Goal: Task Accomplishment & Management: Use online tool/utility

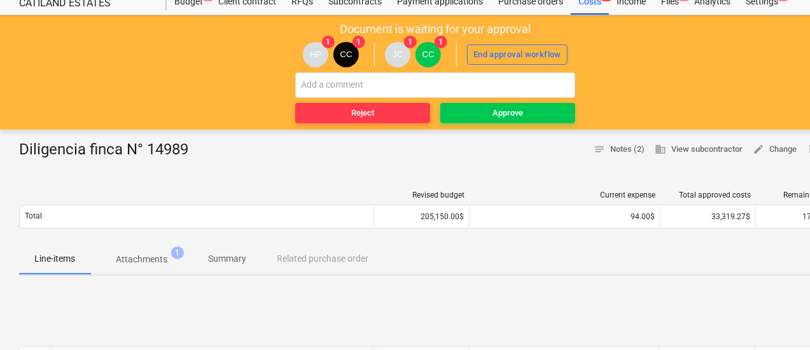
scroll to position [64, 0]
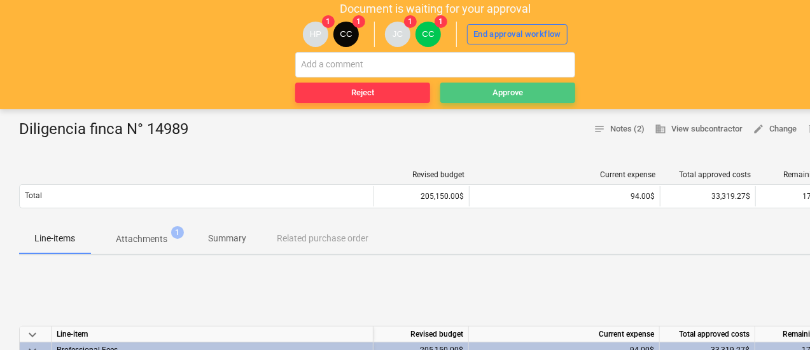
click at [528, 88] on span "Approve" at bounding box center [507, 93] width 125 height 15
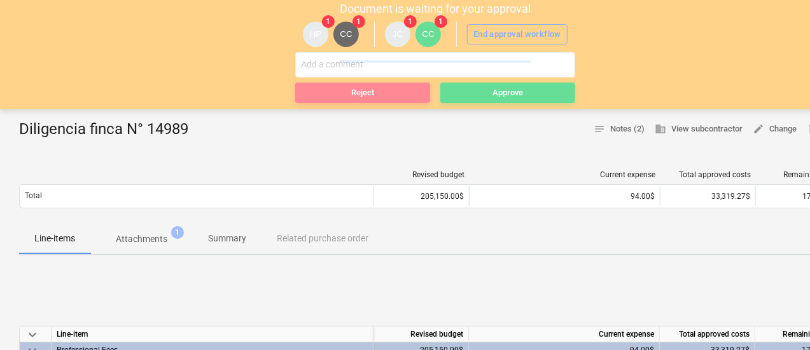
scroll to position [0, 0]
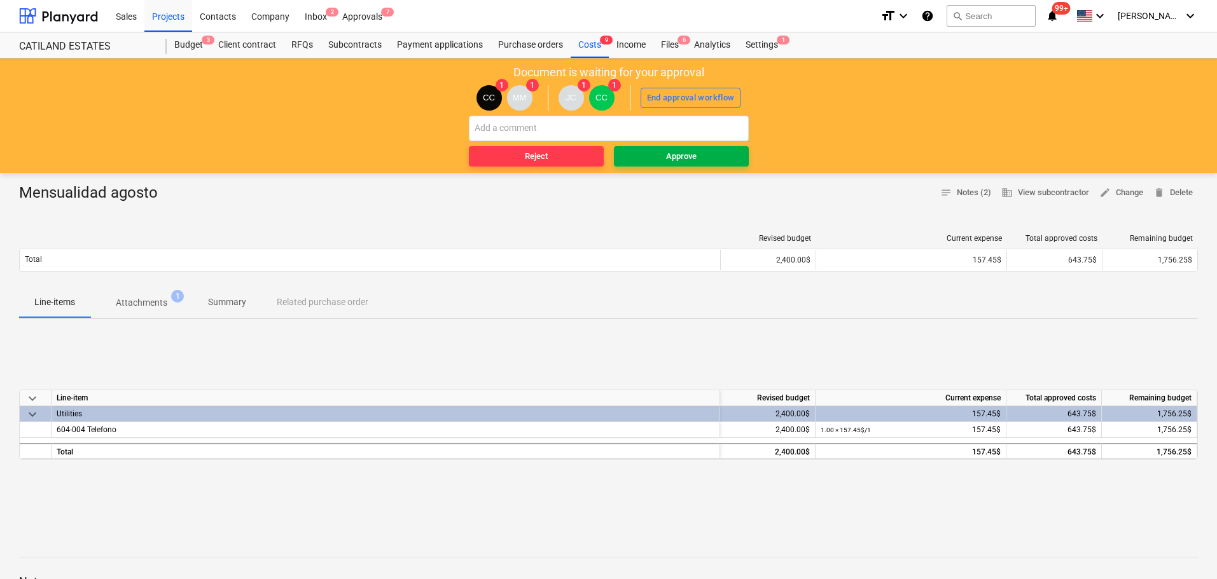
click at [652, 149] on span "Approve" at bounding box center [681, 156] width 125 height 15
click at [656, 152] on span "Approve" at bounding box center [681, 156] width 125 height 15
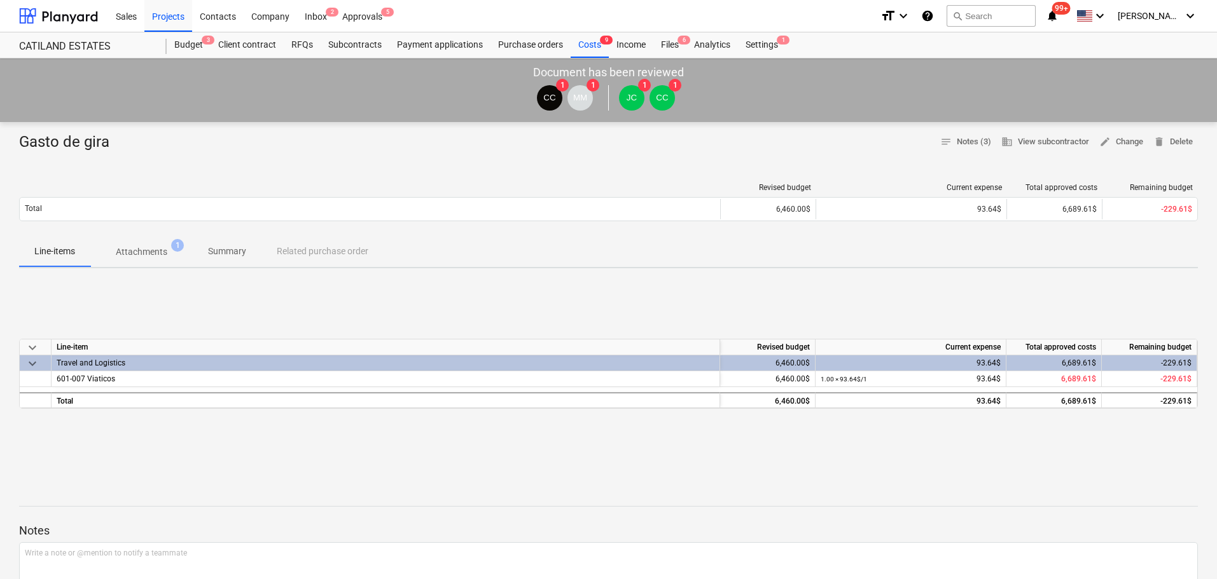
click at [113, 247] on span "Attachments 1" at bounding box center [142, 251] width 72 height 13
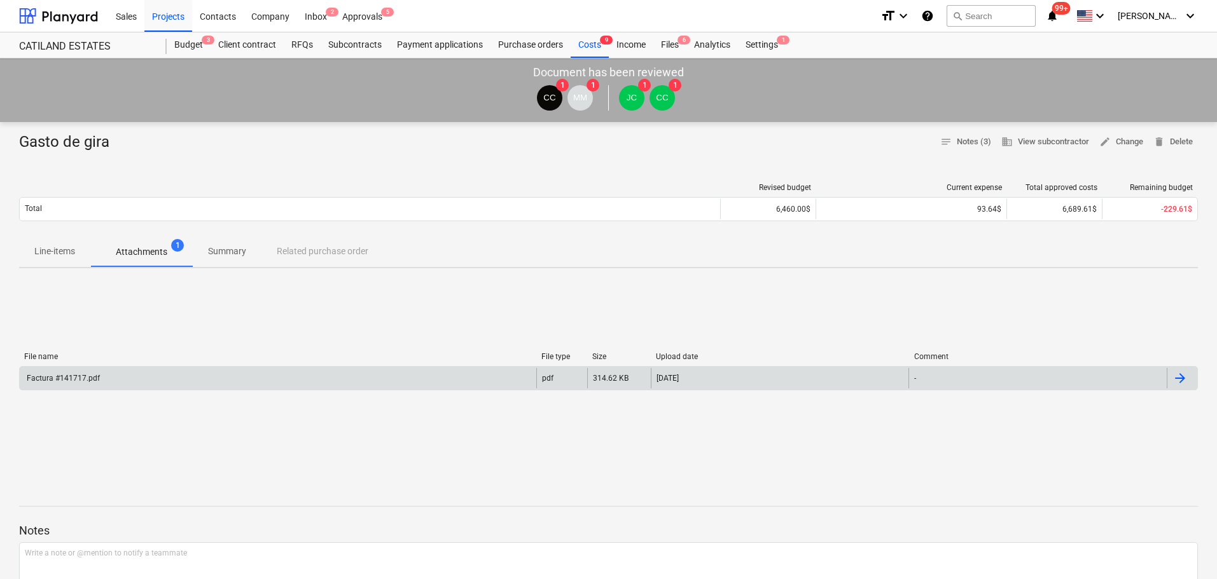
click at [92, 377] on div "Factura #141717.pdf" at bounding box center [62, 378] width 75 height 9
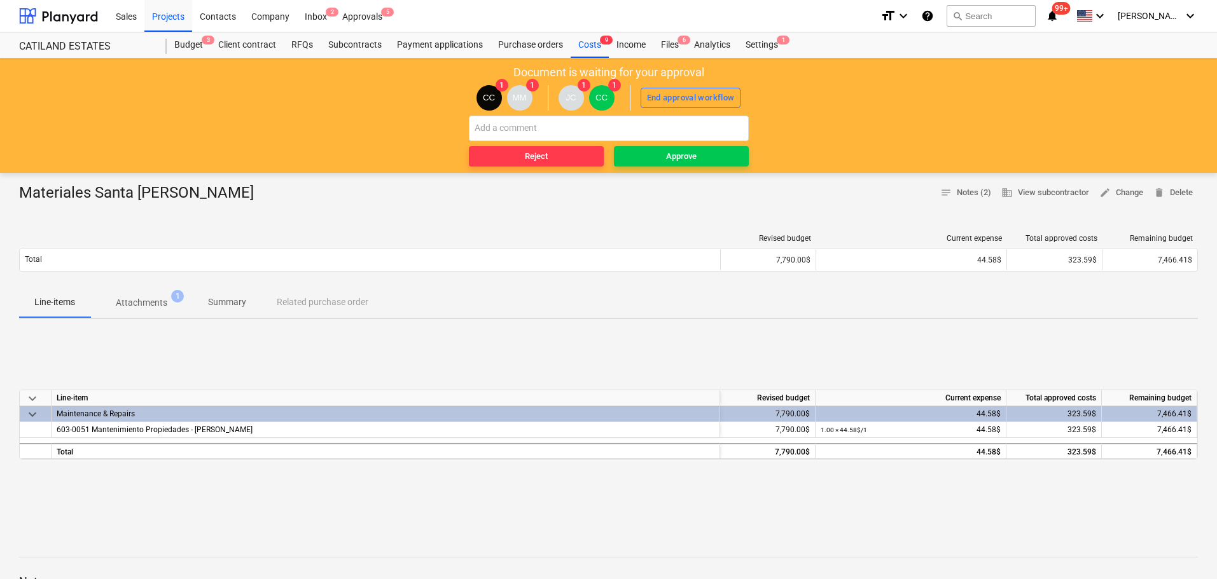
click at [121, 305] on p "Attachments" at bounding box center [142, 302] width 52 height 13
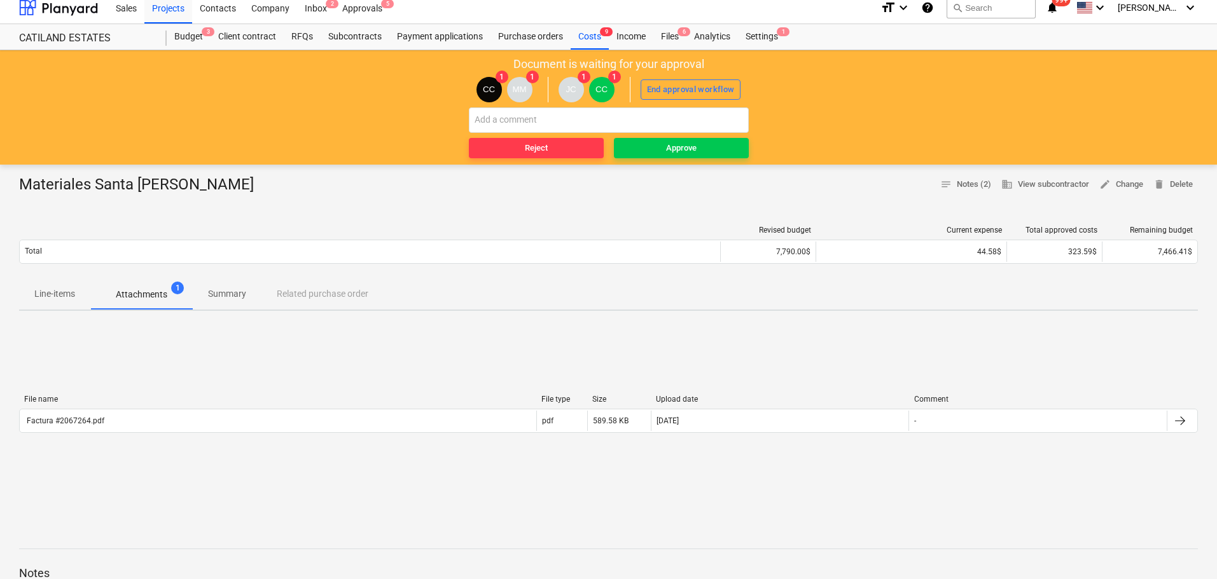
scroll to position [127, 0]
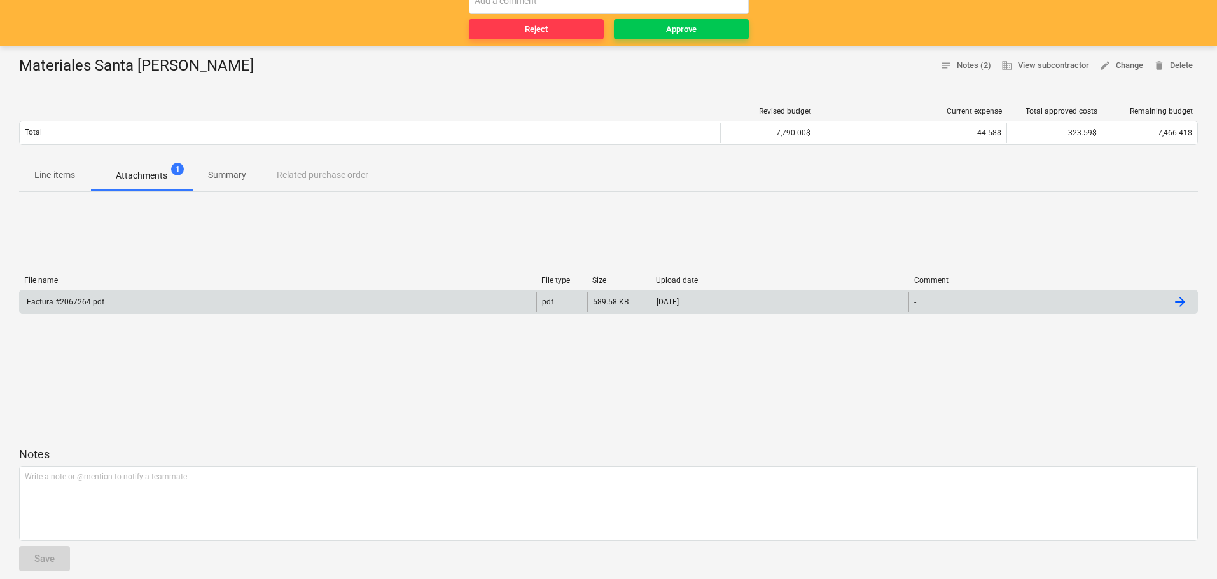
click at [61, 296] on div "Factura #2067264.pdf" at bounding box center [278, 302] width 516 height 20
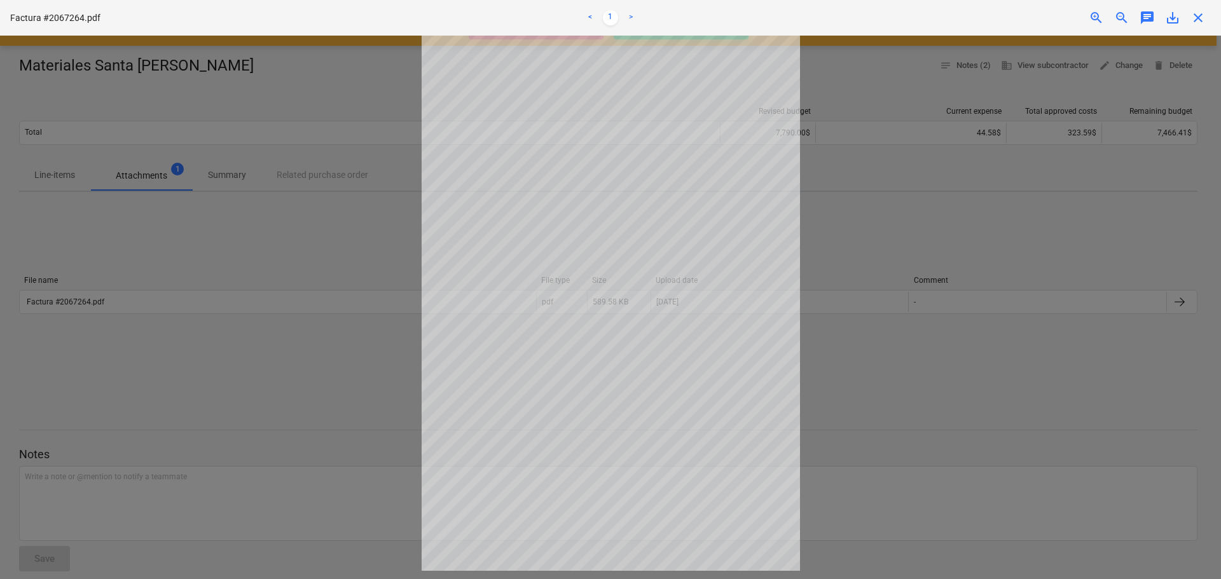
click at [277, 119] on div at bounding box center [610, 308] width 1221 height 544
click at [1198, 16] on span "close" at bounding box center [1197, 17] width 15 height 15
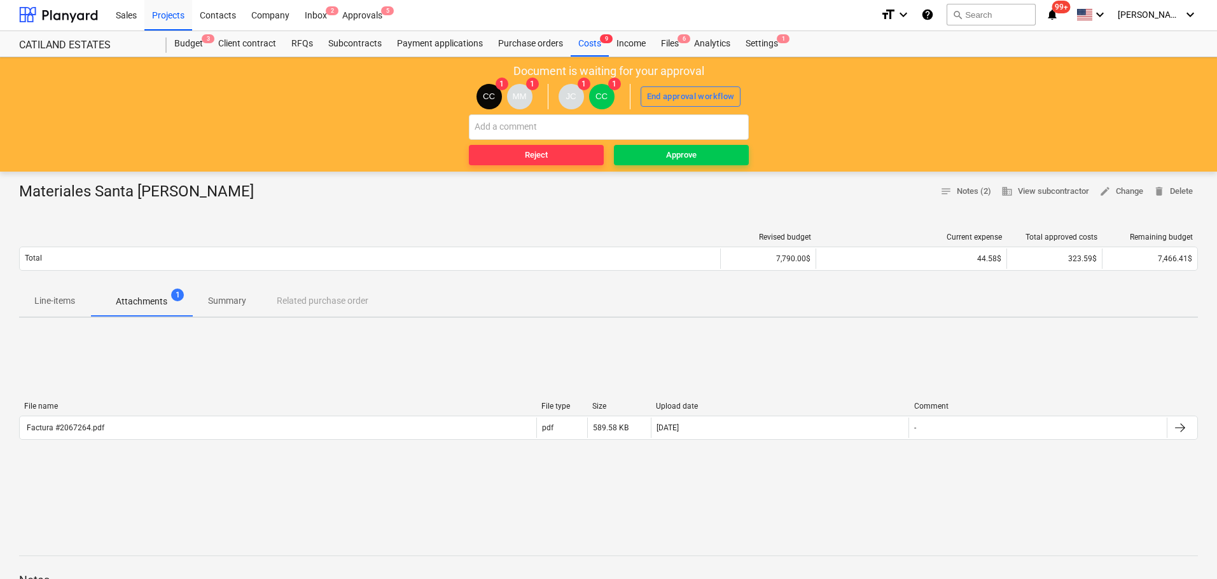
scroll to position [0, 0]
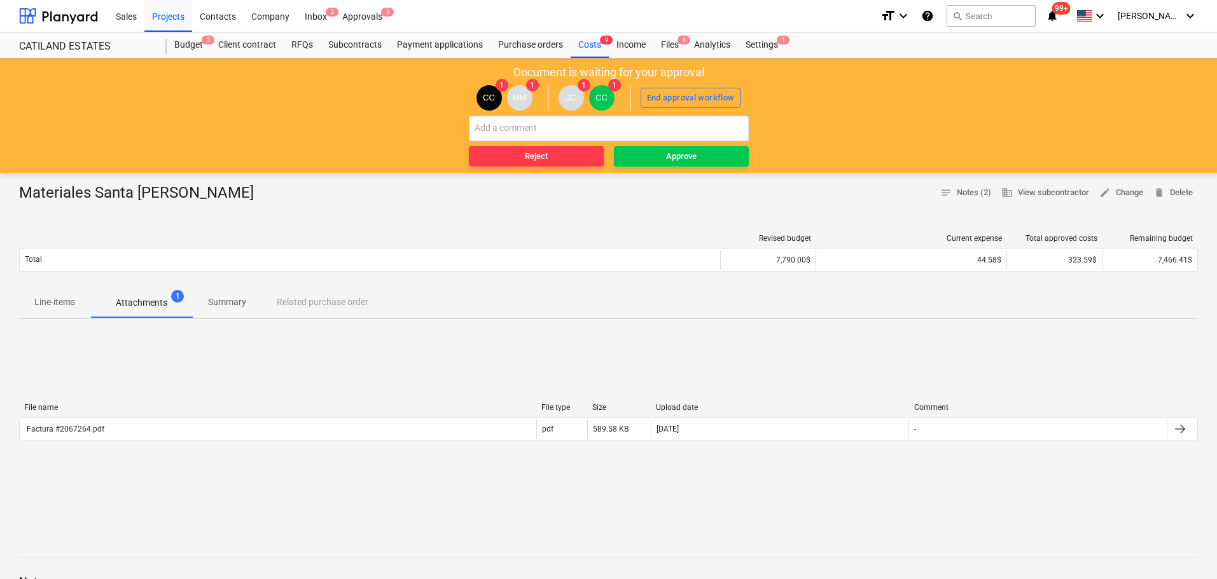
click at [57, 298] on p "Line-items" at bounding box center [54, 302] width 41 height 13
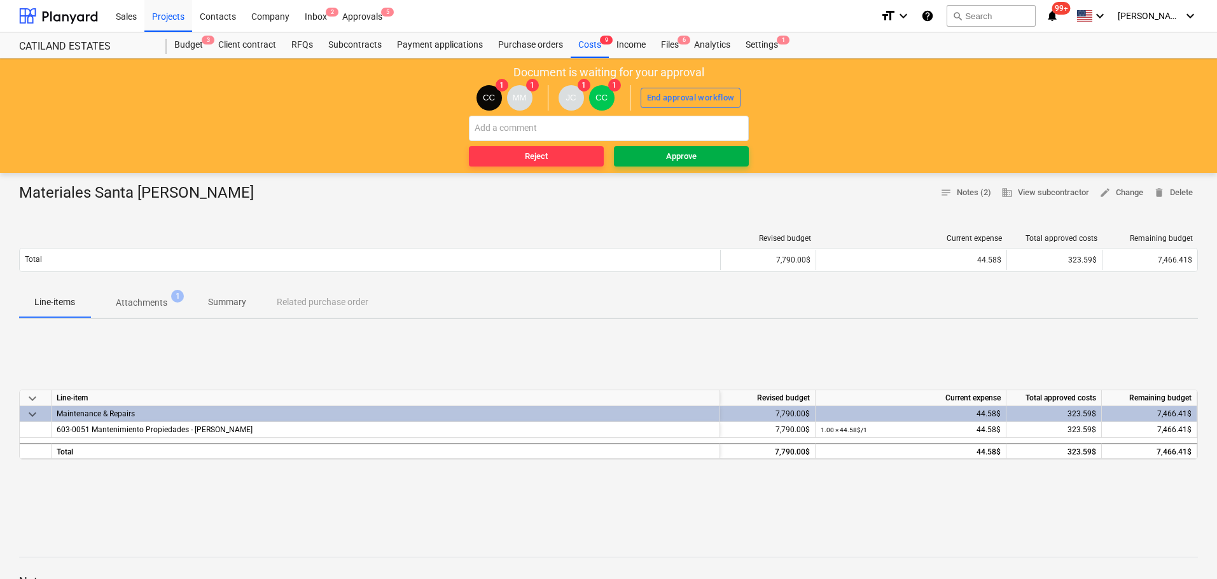
click at [657, 165] on button "Approve" at bounding box center [681, 156] width 135 height 20
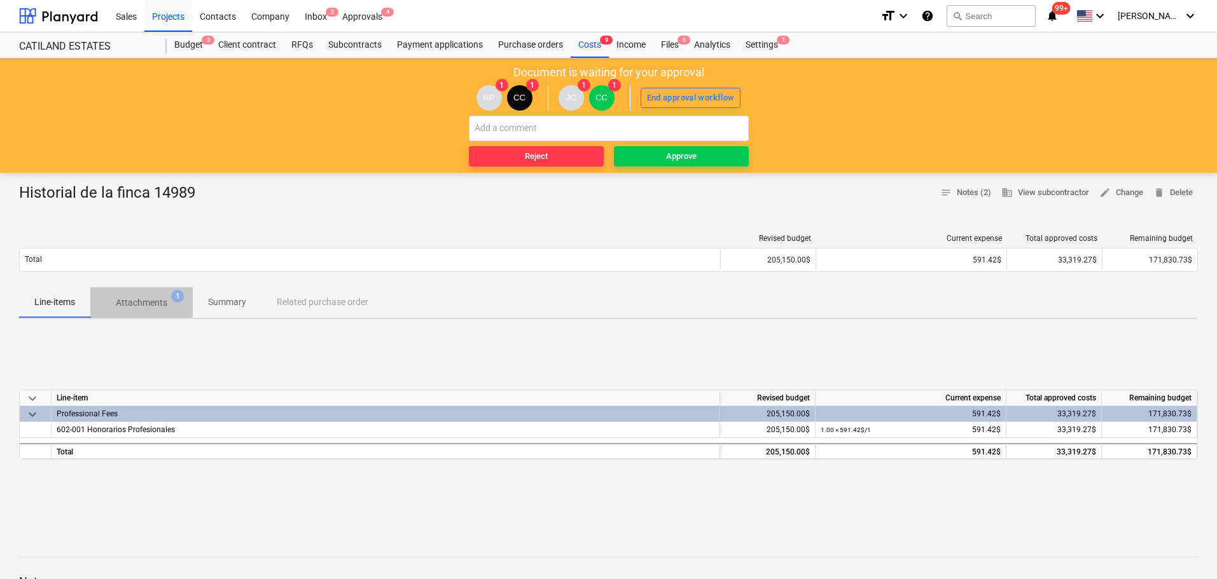
click at [149, 304] on p "Attachments" at bounding box center [142, 302] width 52 height 13
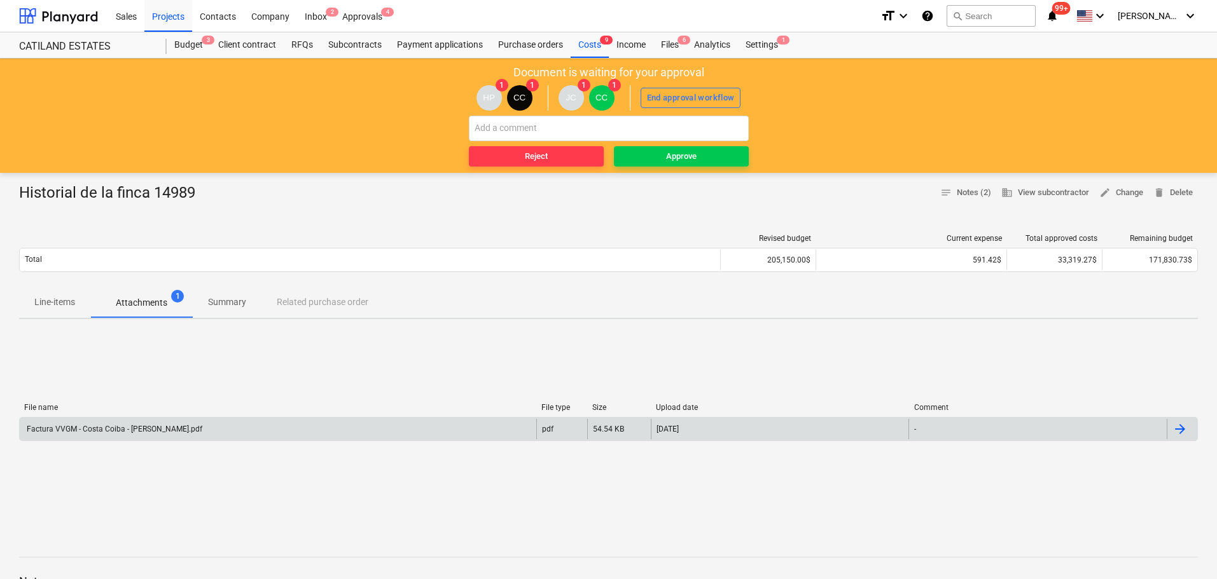
click at [91, 425] on div "Factura VVGM - Costa Coiba - Julio.pdf" at bounding box center [113, 429] width 177 height 9
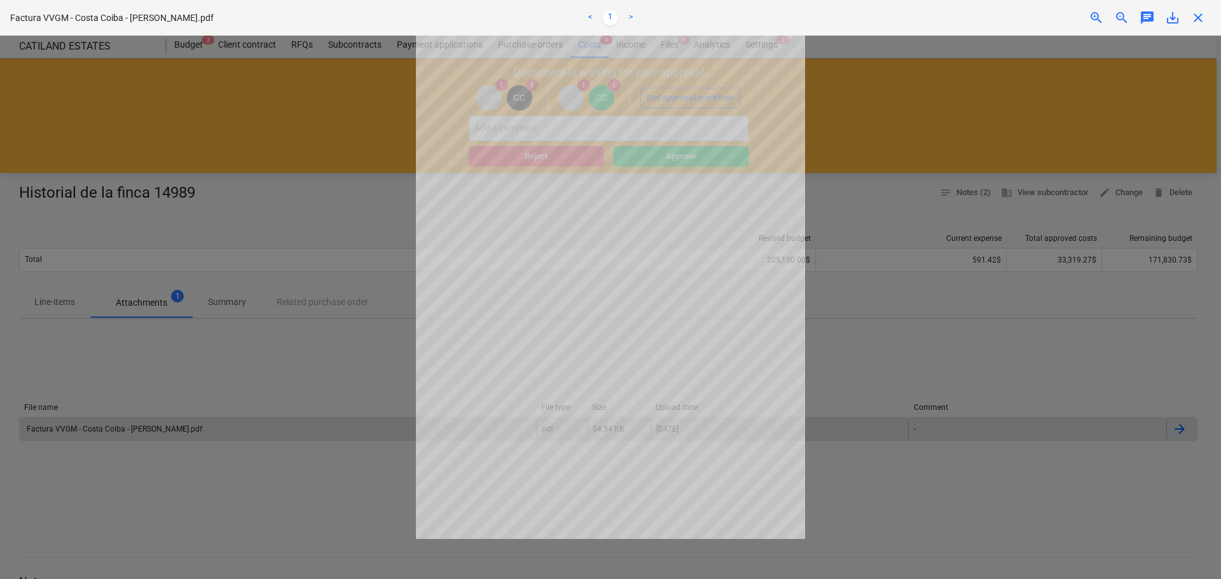
click at [389, 95] on div at bounding box center [610, 308] width 1221 height 544
click at [891, 86] on div at bounding box center [610, 308] width 1221 height 544
click at [1191, 15] on span "close" at bounding box center [1197, 17] width 15 height 15
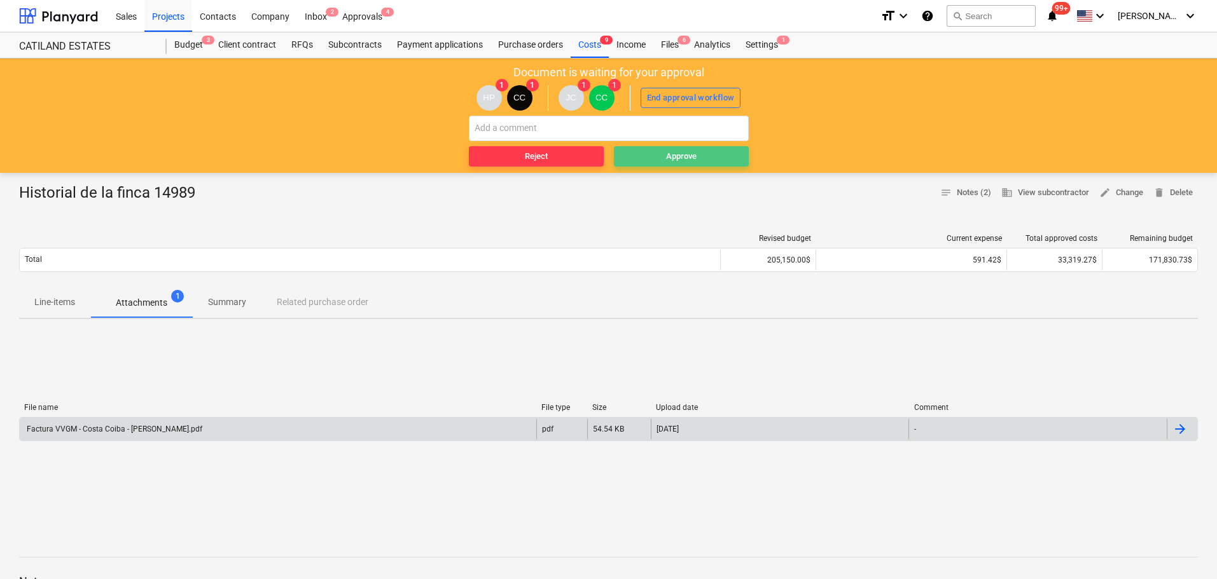
click at [644, 158] on span "Approve" at bounding box center [681, 156] width 125 height 15
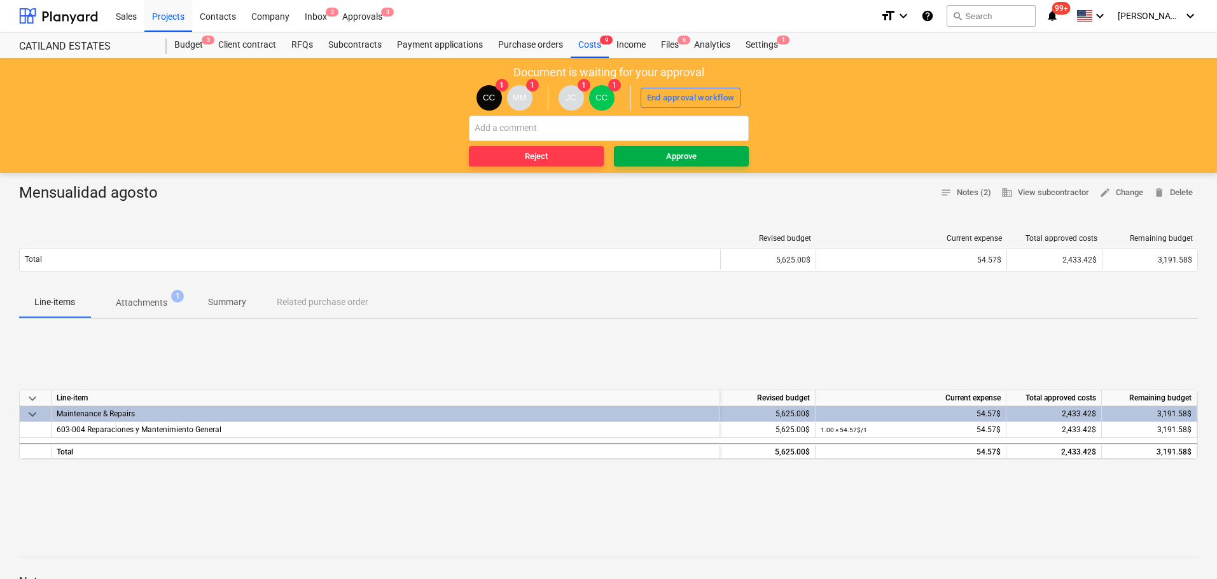
click at [666, 150] on div "Approve" at bounding box center [681, 156] width 31 height 15
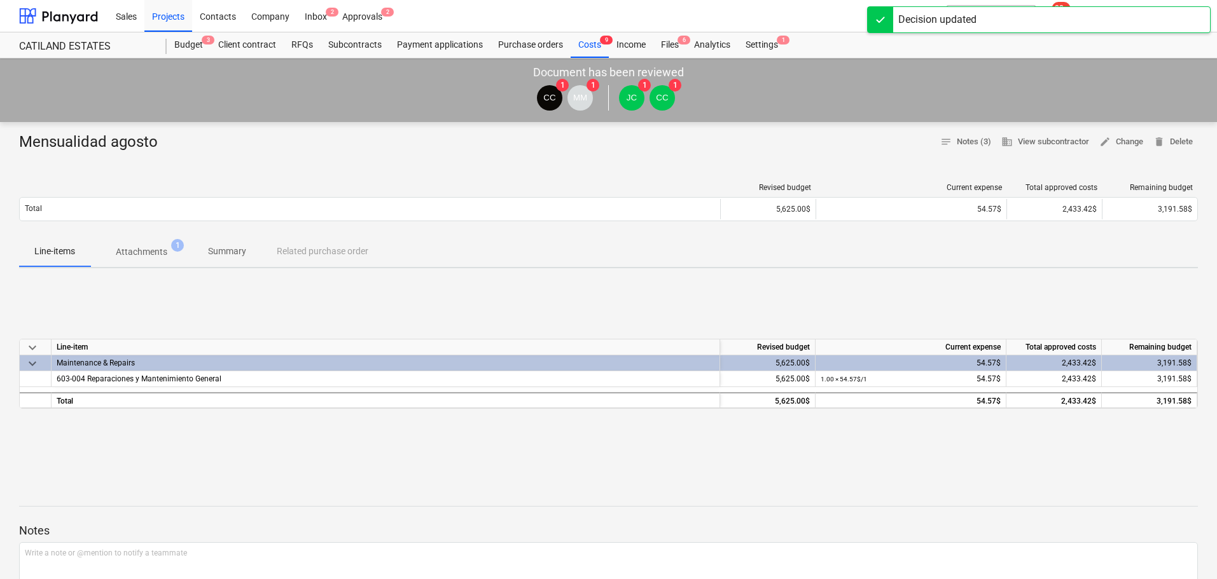
click at [131, 249] on p "Attachments" at bounding box center [142, 251] width 52 height 13
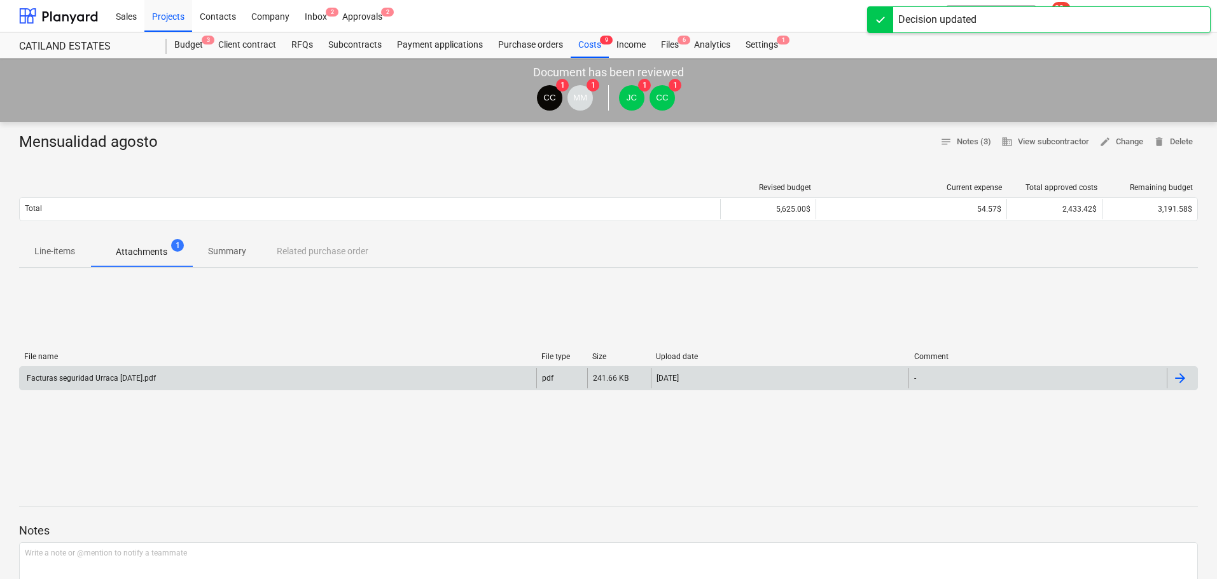
click at [109, 383] on div "Facturas seguridad Urraca Agosto 2025.pdf" at bounding box center [278, 378] width 516 height 20
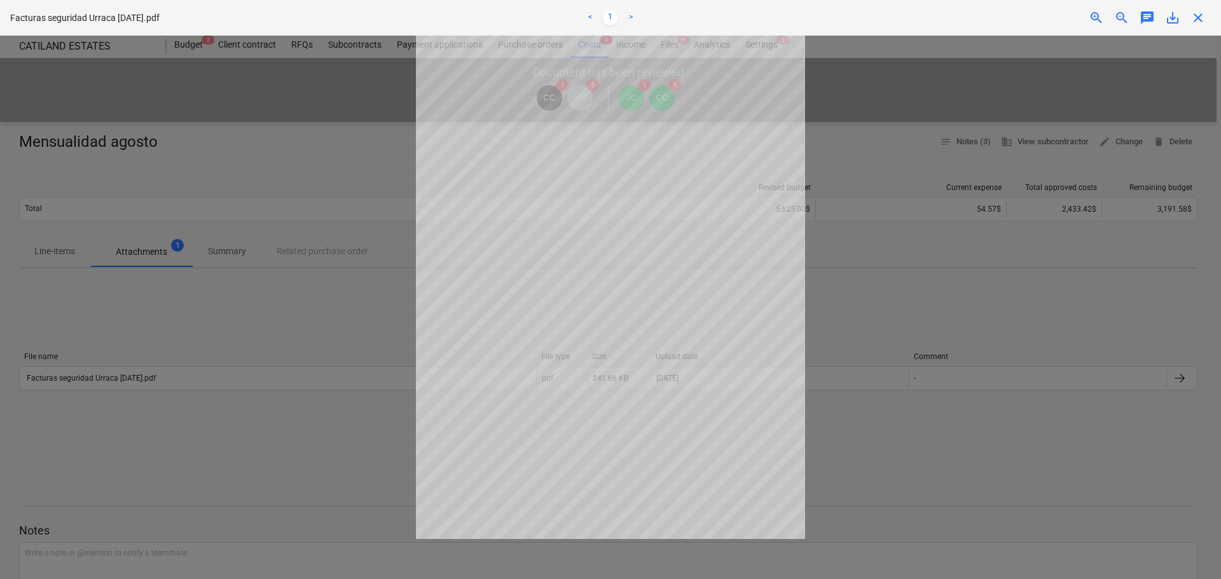
click at [306, 303] on div at bounding box center [610, 308] width 1221 height 544
click at [1193, 22] on span "close" at bounding box center [1197, 17] width 15 height 15
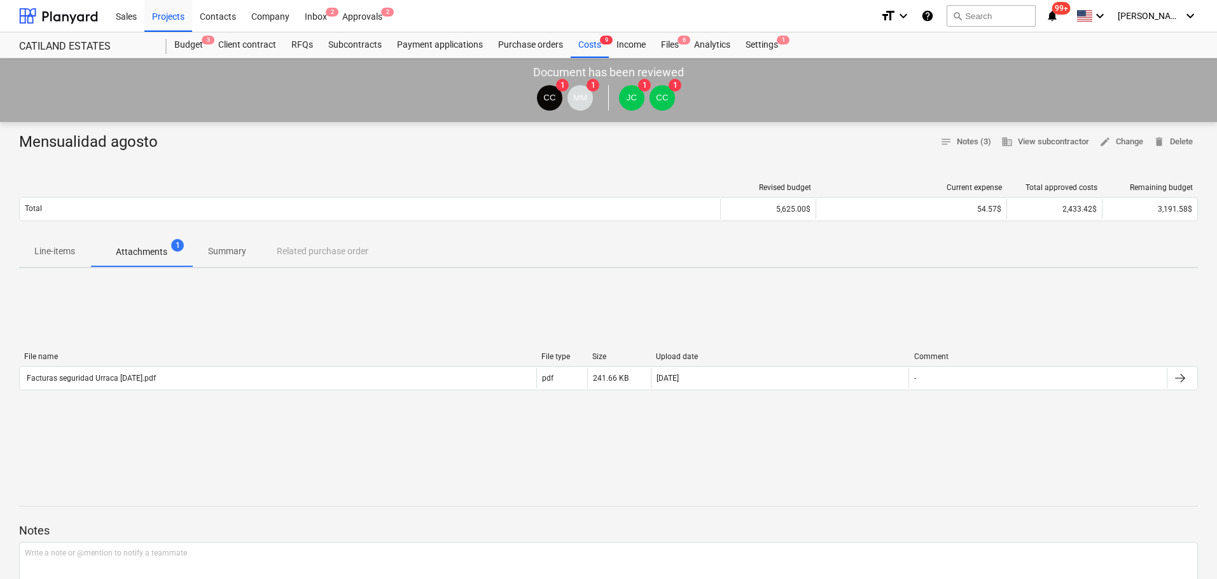
click at [78, 251] on span "Line-items" at bounding box center [54, 251] width 71 height 21
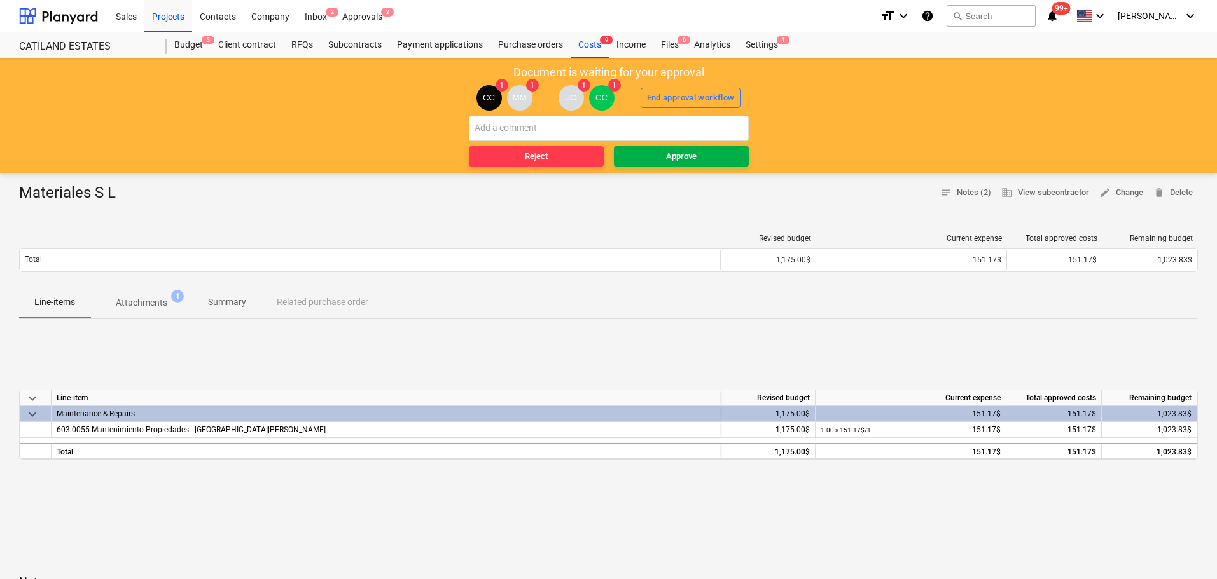
click at [672, 153] on div "Approve" at bounding box center [681, 156] width 31 height 15
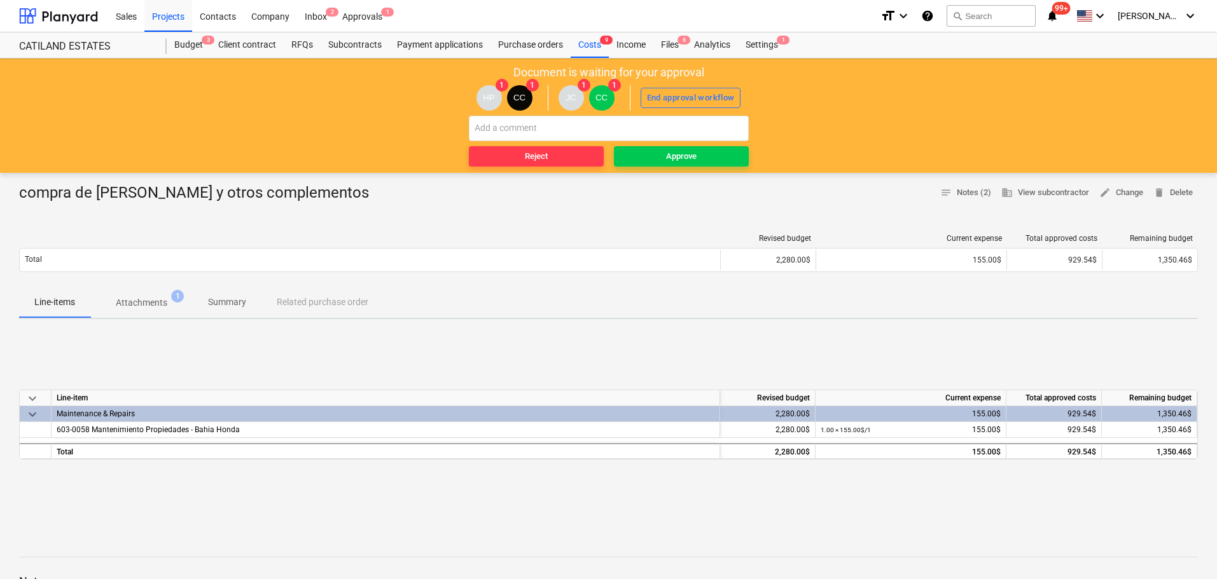
click at [144, 290] on button "Attachments 1" at bounding box center [141, 302] width 102 height 31
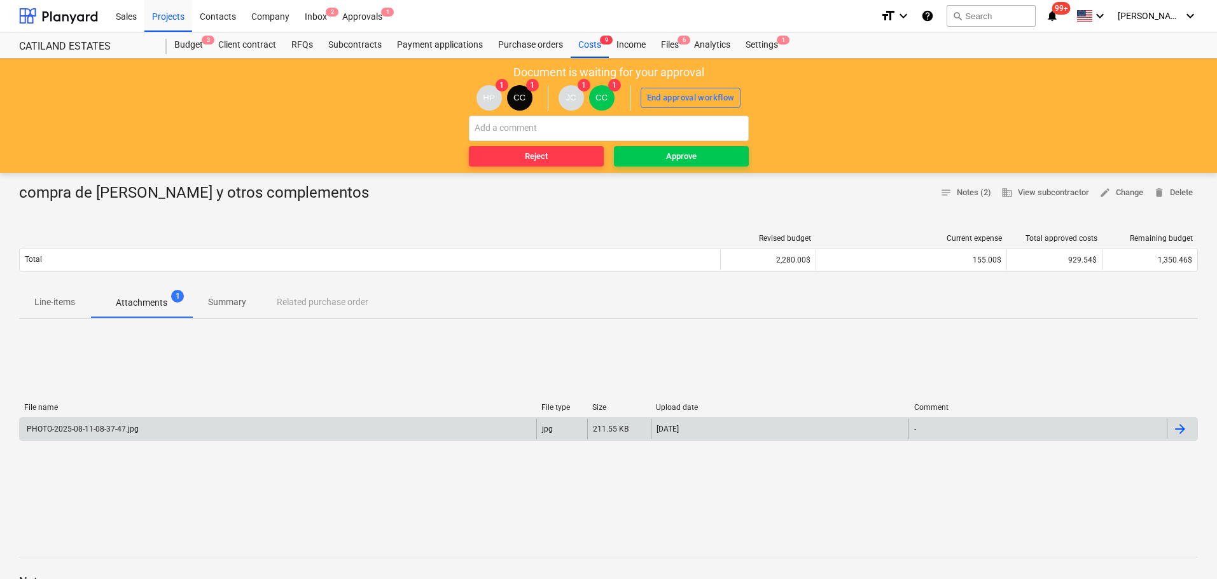
click at [102, 422] on div "PHOTO-2025-08-11-08-37-47.jpg" at bounding box center [278, 429] width 516 height 20
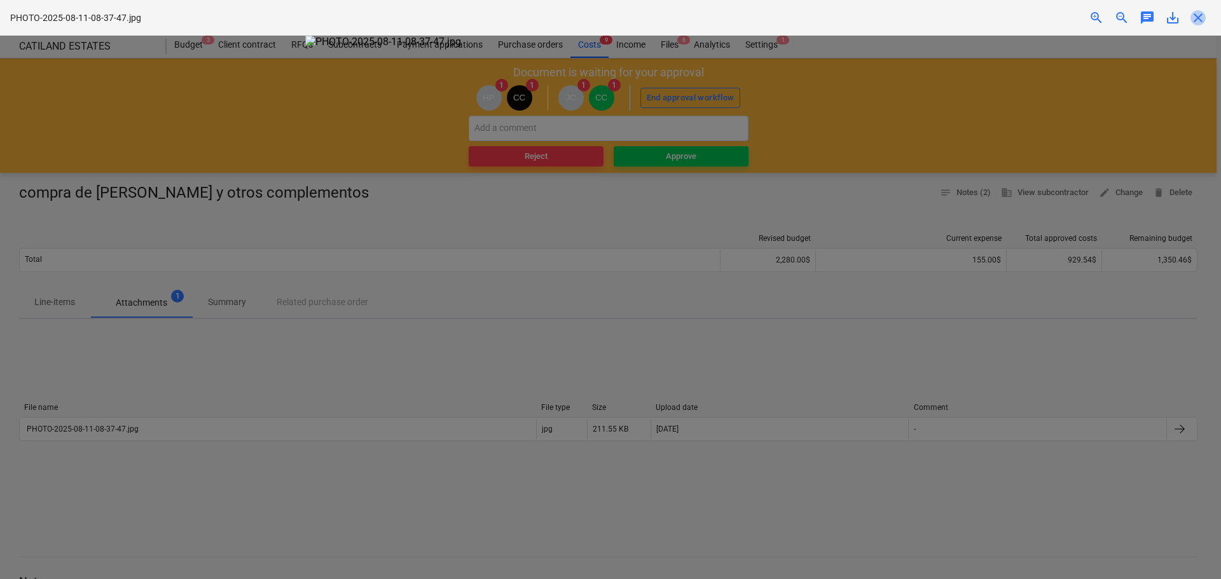
click at [1197, 19] on span "close" at bounding box center [1197, 17] width 15 height 15
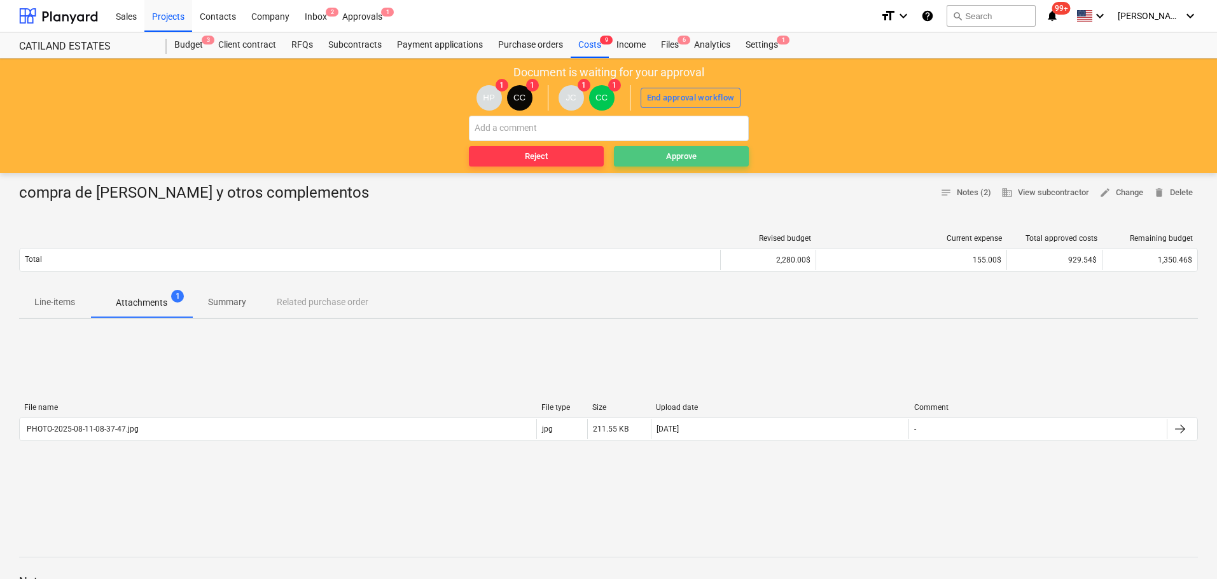
click at [670, 150] on div "Approve" at bounding box center [681, 156] width 31 height 15
